Goal: Transaction & Acquisition: Purchase product/service

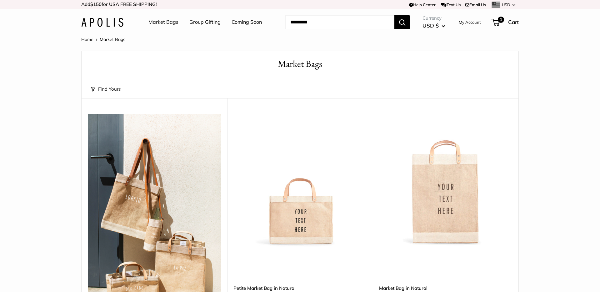
scroll to position [77, 0]
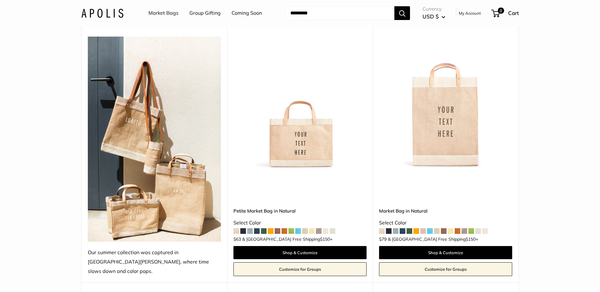
click at [0, 0] on img at bounding box center [0, 0] width 0 height 0
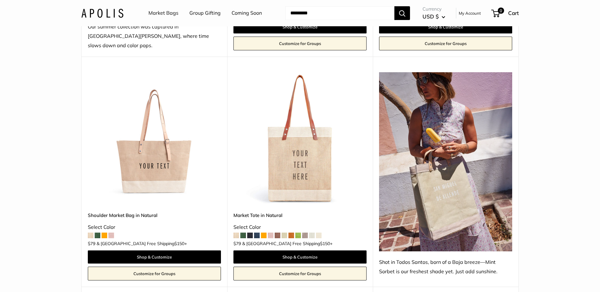
scroll to position [310, 0]
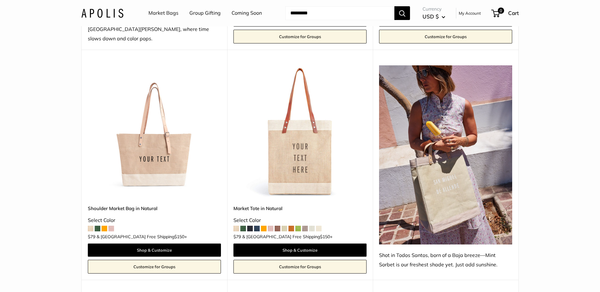
click at [0, 0] on img at bounding box center [0, 0] width 0 height 0
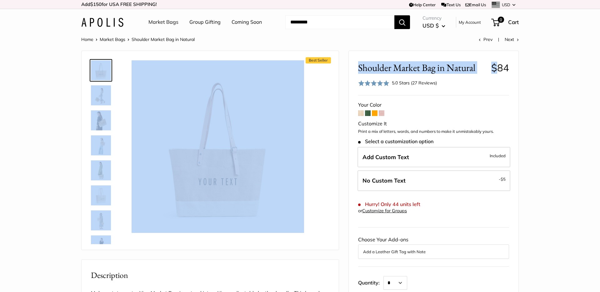
drag, startPoint x: 496, startPoint y: 63, endPoint x: 527, endPoint y: 67, distance: 31.9
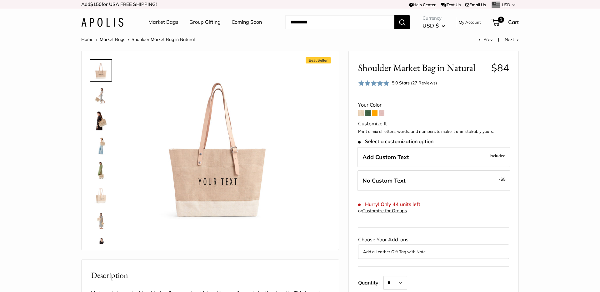
click at [504, 65] on span "$84" at bounding box center [500, 68] width 18 height 12
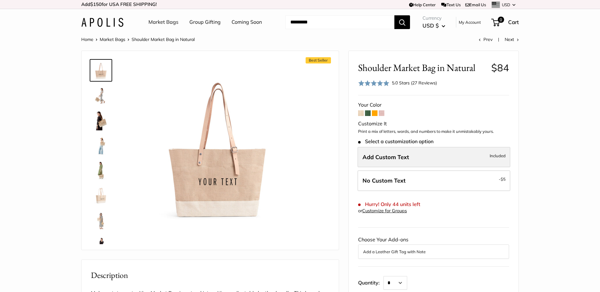
click at [413, 160] on label "Add Custom Text Included" at bounding box center [433, 157] width 153 height 21
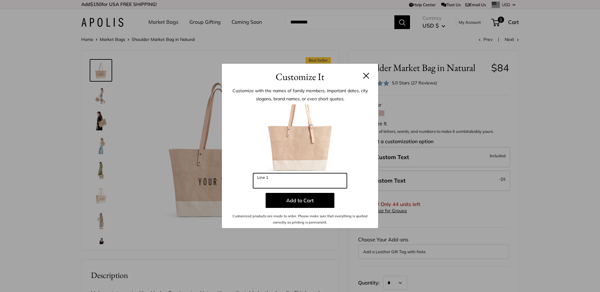
click at [276, 185] on input "Line 1" at bounding box center [300, 180] width 94 height 15
type input "**********"
click at [362, 81] on h3 "Customize It" at bounding box center [299, 76] width 137 height 15
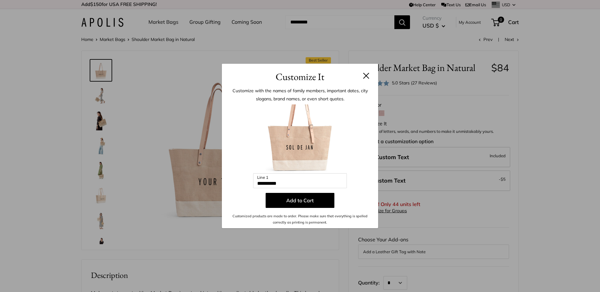
click at [363, 76] on button at bounding box center [366, 75] width 6 height 6
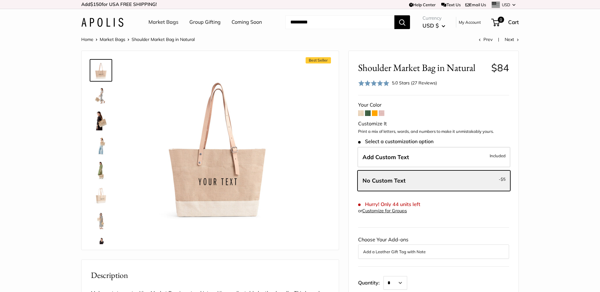
click at [503, 76] on div "Shoulder Market Bag in Natural $84 Rated 5.0 out of 5 5.0 Stars (27 Reviews) Cl…" at bounding box center [433, 75] width 151 height 26
click at [103, 98] on img at bounding box center [101, 95] width 20 height 20
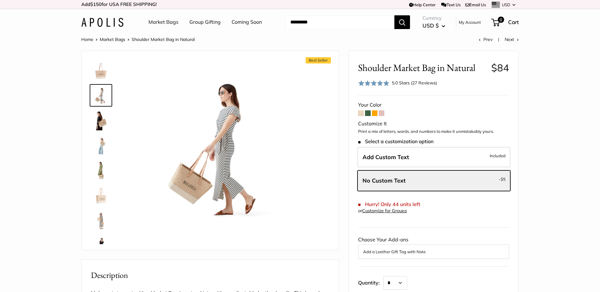
click at [102, 139] on img at bounding box center [101, 145] width 20 height 20
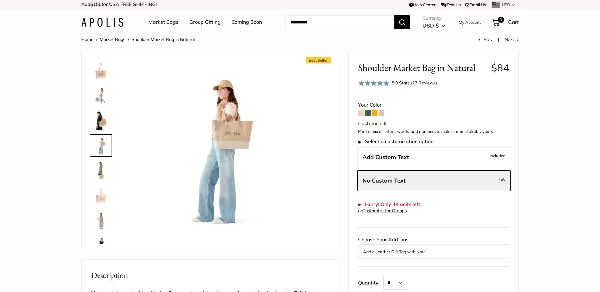
click at [100, 201] on img at bounding box center [101, 195] width 20 height 20
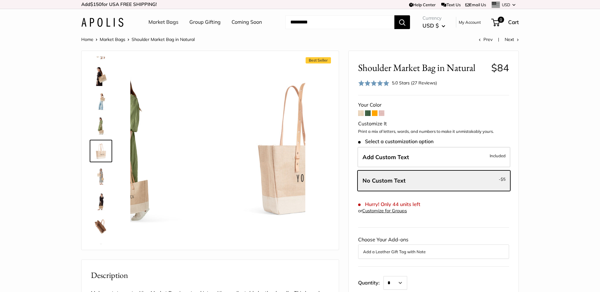
click at [103, 220] on img at bounding box center [101, 226] width 20 height 20
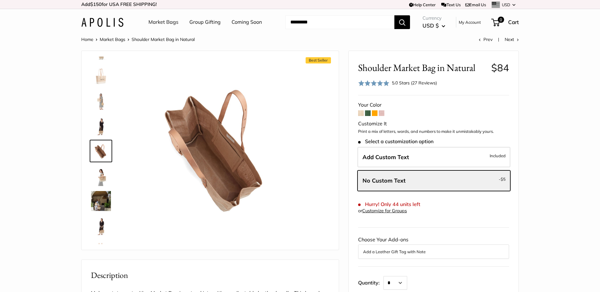
click at [102, 217] on img at bounding box center [101, 226] width 20 height 20
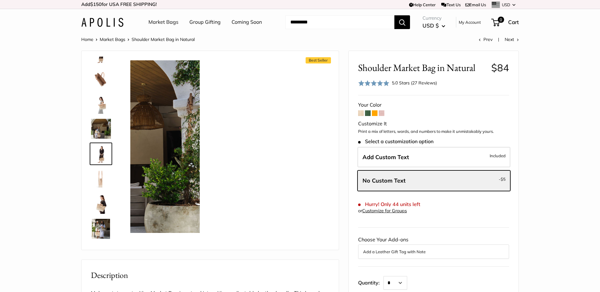
scroll to position [194, 0]
